Goal: Check status: Check status

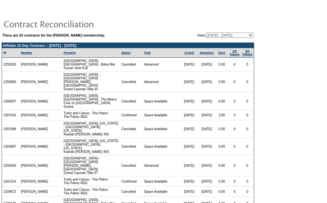
click at [206, 33] on select "[DATE] - [DATE] [DATE] - [DATE] [DATE] - [DATE] [DATE] - [DATE] [DATE] - [DATE]…" at bounding box center [230, 35] width 48 height 5
select select "83862"
click at [206, 33] on select "[DATE] - [DATE] [DATE] - [DATE] [DATE] - [DATE] [DATE] - [DATE] [DATE] - [DATE]…" at bounding box center [230, 35] width 48 height 5
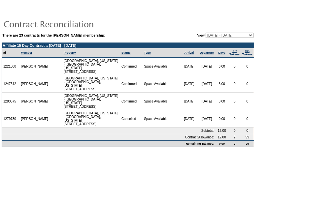
click at [219, 35] on select "[DATE] - [DATE] [DATE] - [DATE] [DATE] - [DATE] [DATE] - [DATE] [DATE] - [DATE]…" at bounding box center [230, 35] width 48 height 5
select select "78042"
click at [206, 33] on select "[DATE] - [DATE] [DATE] - [DATE] [DATE] - [DATE] [DATE] - [DATE] [DATE] - [DATE]…" at bounding box center [230, 35] width 48 height 5
